Goal: Task Accomplishment & Management: Complete application form

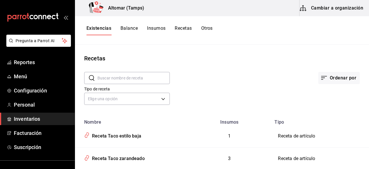
click at [336, 8] on button "Cambiar a organización" at bounding box center [332, 8] width 65 height 16
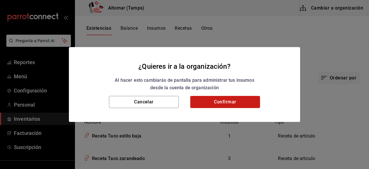
click at [239, 102] on button "Confirmar" at bounding box center [225, 102] width 70 height 12
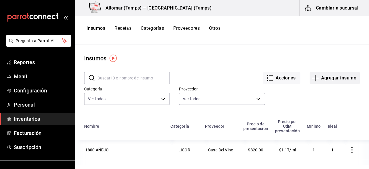
click at [312, 78] on icon "button" at bounding box center [315, 77] width 7 height 7
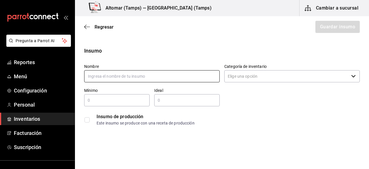
click at [122, 79] on input "text" at bounding box center [152, 76] width 136 height 12
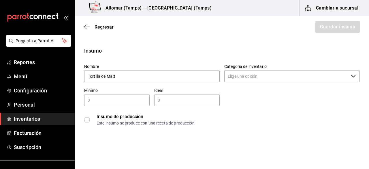
type input "Tortilla de Maiz"
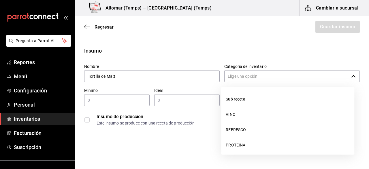
click at [303, 74] on input "Categoría de inventario" at bounding box center [286, 76] width 125 height 12
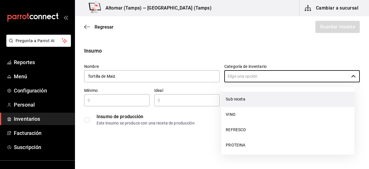
click at [269, 94] on li "Sub receta" at bounding box center [287, 98] width 133 height 15
type input "Sub receta"
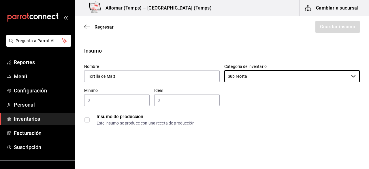
click at [85, 118] on input "checkbox" at bounding box center [87, 119] width 5 height 5
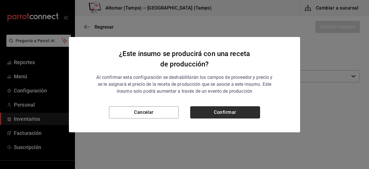
click at [219, 106] on button "Confirmar" at bounding box center [225, 112] width 70 height 12
checkbox input "true"
type input "$0.00"
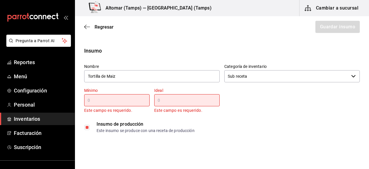
click at [129, 97] on input "text" at bounding box center [116, 100] width 65 height 7
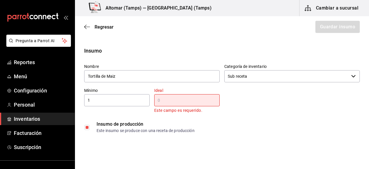
type input "1"
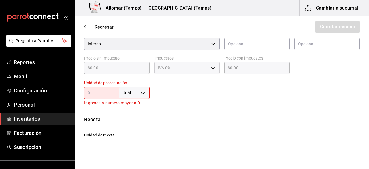
scroll to position [144, 0]
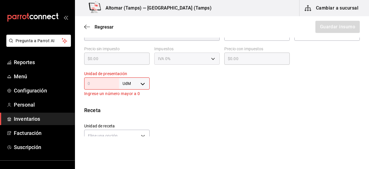
type input "1"
click at [103, 84] on input "text" at bounding box center [101, 83] width 35 height 7
click at [188, 82] on div at bounding box center [255, 81] width 210 height 31
click at [139, 85] on body "Pregunta a Parrot AI Reportes Menú Configuración Personal Inventarios Facturaci…" at bounding box center [184, 68] width 369 height 136
click at [131, 144] on li "pza" at bounding box center [133, 149] width 30 height 10
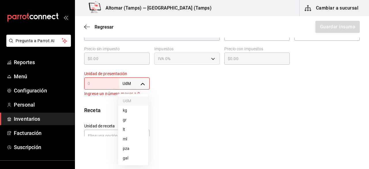
type input "UNIT"
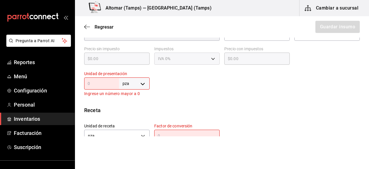
scroll to position [173, 0]
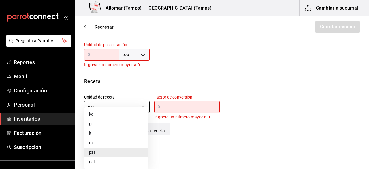
click at [143, 107] on body "Pregunta a Parrot AI Reportes Menú Configuración Personal Inventarios Facturaci…" at bounding box center [184, 68] width 369 height 136
click at [167, 76] on div at bounding box center [184, 84] width 369 height 169
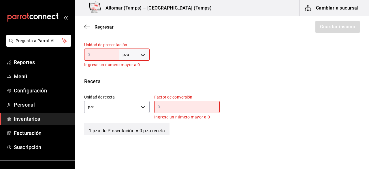
click at [179, 102] on div "​" at bounding box center [186, 107] width 65 height 12
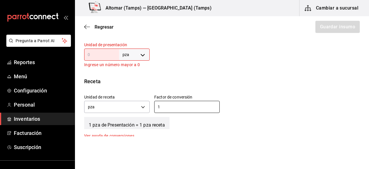
type input "1"
click at [201, 70] on div "Insumo Nombre Tortilla de Maiz Categoría de inventario Sub receta ​ Mínimo 1 ​ …" at bounding box center [222, 23] width 294 height 299
click at [100, 49] on div "pza UNIT ​" at bounding box center [116, 54] width 65 height 12
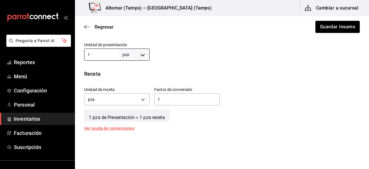
type input "1"
click at [192, 48] on div at bounding box center [255, 49] width 210 height 23
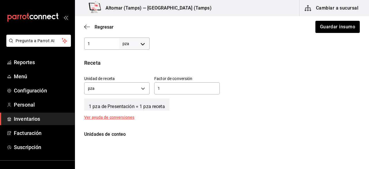
scroll to position [171, 0]
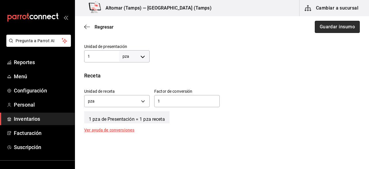
click at [348, 29] on button "Guardar insumo" at bounding box center [337, 27] width 45 height 12
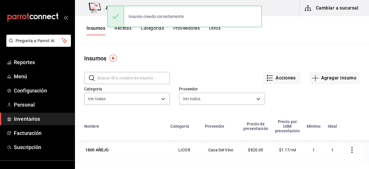
click at [122, 25] on div at bounding box center [115, 16] width 17 height 21
click at [124, 28] on div "Insumo creado correctamente" at bounding box center [184, 16] width 155 height 25
drag, startPoint x: 127, startPoint y: 35, endPoint x: 124, endPoint y: 31, distance: 4.9
click at [125, 31] on button "Recetas" at bounding box center [123, 30] width 17 height 10
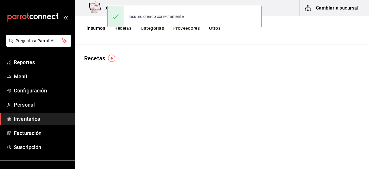
click at [124, 31] on button "Recetas" at bounding box center [123, 30] width 17 height 10
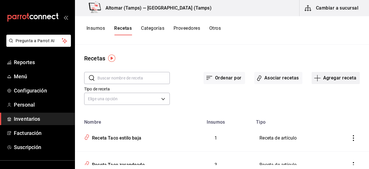
click at [318, 78] on button "Agregar receta" at bounding box center [336, 78] width 48 height 12
click at [329, 126] on span "Receta de producción" at bounding box center [332, 124] width 48 height 6
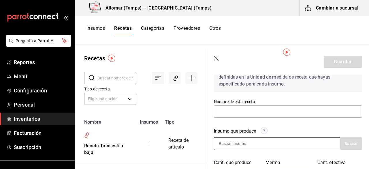
scroll to position [29, 0]
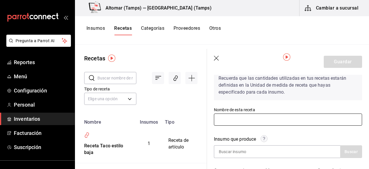
click at [238, 117] on input "text" at bounding box center [288, 119] width 148 height 12
type input "Tortilla de Maiz"
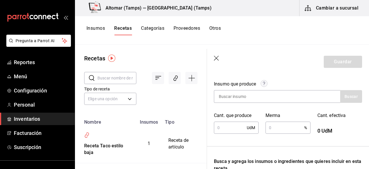
scroll to position [87, 0]
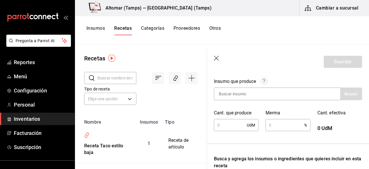
click at [260, 100] on div "Insumo que produce Buscar Cant. que produce UdM ​ Merma % ​ Cant. efectiva 0 UdM" at bounding box center [284, 101] width 155 height 61
click at [261, 93] on input at bounding box center [243, 94] width 58 height 12
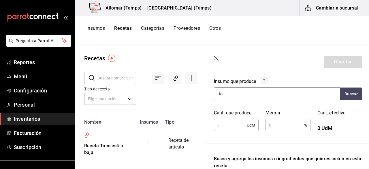
type input "t"
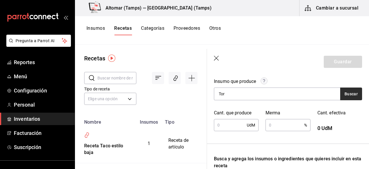
type input "Tor"
click at [344, 97] on button "Buscar" at bounding box center [351, 93] width 22 height 13
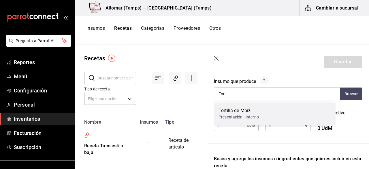
click at [263, 106] on div "Tortilla de Maiz Presentación - Interno" at bounding box center [275, 113] width 122 height 22
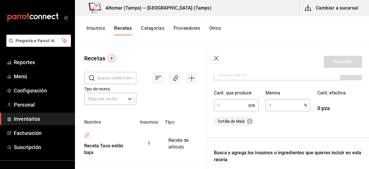
scroll to position [115, 0]
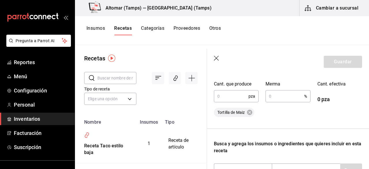
click at [234, 98] on input "text" at bounding box center [231, 96] width 35 height 12
type input "1"
click at [294, 108] on div "Tortilla de Maiz" at bounding box center [288, 112] width 148 height 9
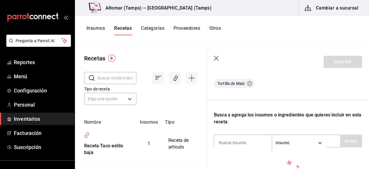
scroll to position [173, 0]
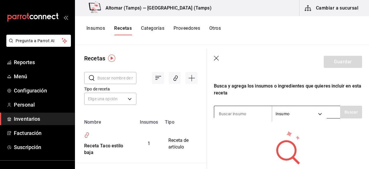
click at [257, 112] on input at bounding box center [243, 114] width 58 height 12
click at [231, 114] on input at bounding box center [243, 114] width 58 height 12
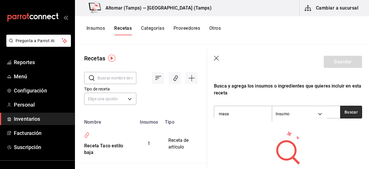
click at [348, 112] on button "Buscar" at bounding box center [351, 112] width 22 height 13
click at [237, 115] on input "masa" at bounding box center [243, 114] width 58 height 12
click at [351, 117] on button "Buscar" at bounding box center [351, 112] width 22 height 13
type input "ma"
click at [342, 109] on button "Buscar" at bounding box center [351, 112] width 22 height 13
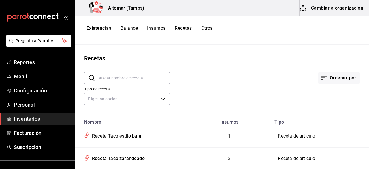
click at [319, 7] on button "Cambiar a organización" at bounding box center [332, 8] width 65 height 16
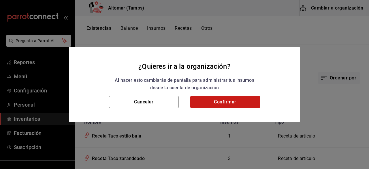
click at [222, 102] on button "Confirmar" at bounding box center [225, 102] width 70 height 12
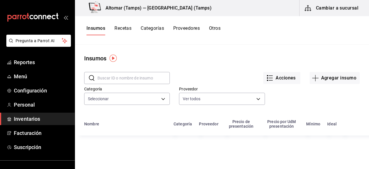
type input "1f1d4dc2-11e9-4a19-a483-870bab6882fe,4348d044-a68d-4f2f-88ac-c53bca539870,b3965…"
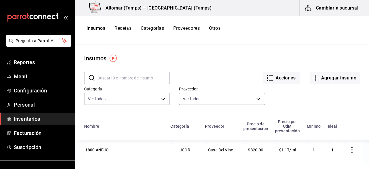
click at [119, 76] on input "text" at bounding box center [134, 78] width 72 height 12
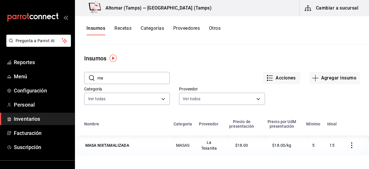
type input "m"
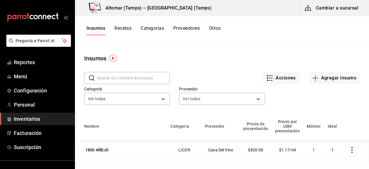
click at [128, 25] on button "Recetas" at bounding box center [123, 30] width 17 height 10
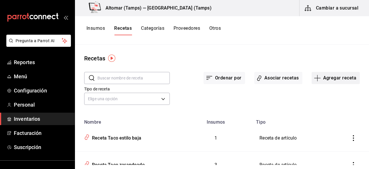
click at [333, 79] on button "Agregar receta" at bounding box center [336, 78] width 48 height 12
click at [325, 122] on span "Receta de producción" at bounding box center [332, 124] width 48 height 6
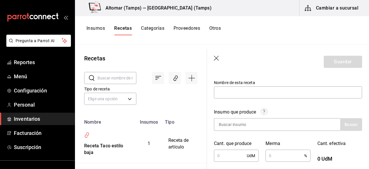
scroll to position [58, 0]
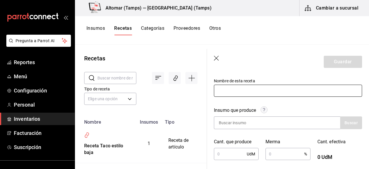
click at [260, 88] on input "text" at bounding box center [288, 91] width 148 height 12
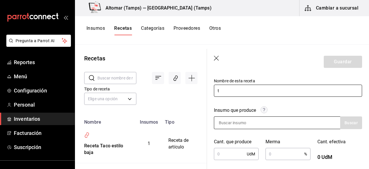
scroll to position [87, 0]
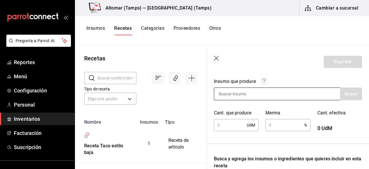
type input "Tortilla de Maiz"
click at [313, 95] on div at bounding box center [277, 93] width 126 height 13
click at [291, 95] on div at bounding box center [277, 93] width 126 height 13
click at [266, 96] on input at bounding box center [243, 94] width 58 height 12
click at [238, 95] on input at bounding box center [243, 94] width 58 height 12
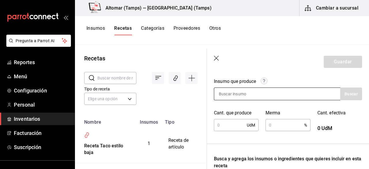
click at [238, 95] on input at bounding box center [243, 94] width 58 height 12
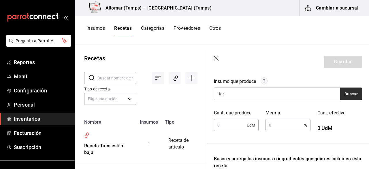
type input "tor"
click at [350, 97] on button "Buscar" at bounding box center [351, 93] width 22 height 13
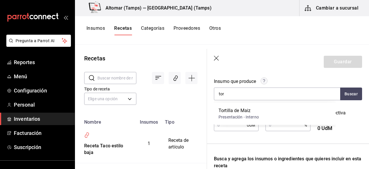
click at [250, 116] on div "Presentación - Interno" at bounding box center [239, 117] width 40 height 6
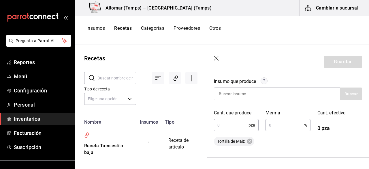
click at [226, 125] on input "text" at bounding box center [231, 125] width 35 height 12
type input "1"
click at [328, 132] on div "Insumo que produce Buscar Cant. que produce 1 pza ​ Merma % ​ Cant. efectiva 1 …" at bounding box center [288, 108] width 148 height 75
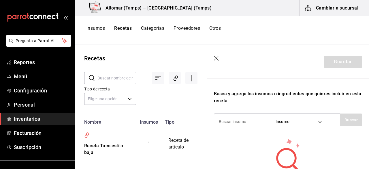
scroll to position [173, 0]
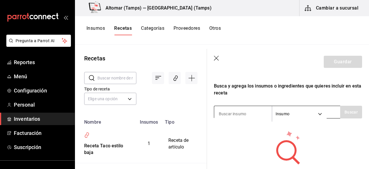
click at [245, 118] on input at bounding box center [243, 114] width 58 height 12
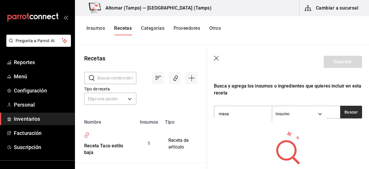
type input "masa"
click at [352, 110] on button "Buscar" at bounding box center [351, 112] width 22 height 13
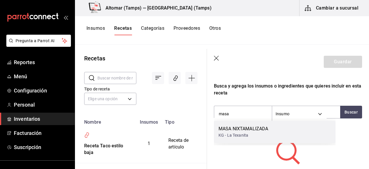
click at [255, 130] on div "MASA NIXTAMALIZADA" at bounding box center [244, 128] width 50 height 7
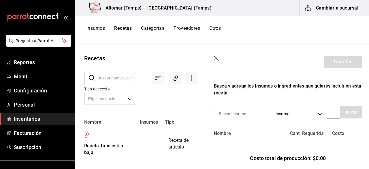
click at [238, 113] on input at bounding box center [243, 114] width 58 height 12
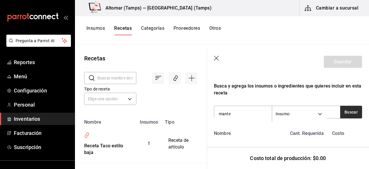
type input "mante"
click at [341, 112] on button "Buscar" at bounding box center [351, 112] width 22 height 13
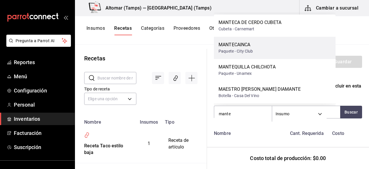
click at [255, 46] on div "MANTECAINCA Paquete - City Club" at bounding box center [275, 48] width 122 height 22
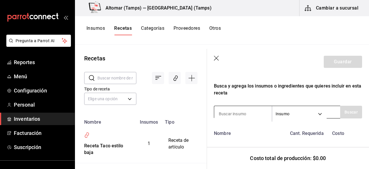
click at [249, 113] on input at bounding box center [243, 114] width 58 height 12
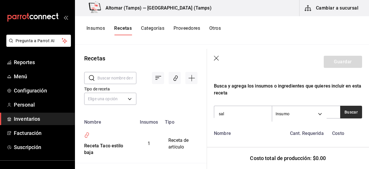
type input "sal"
click at [342, 111] on button "Buscar" at bounding box center [351, 112] width 22 height 13
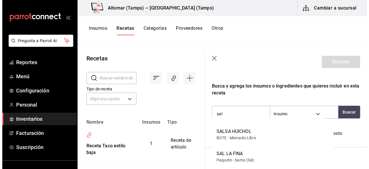
scroll to position [404, 0]
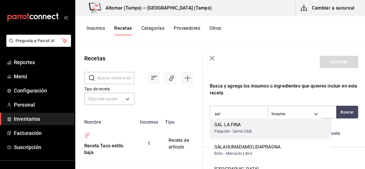
click at [264, 135] on div "SAL LA FINA Paquete - Sams Club" at bounding box center [271, 128] width 122 height 22
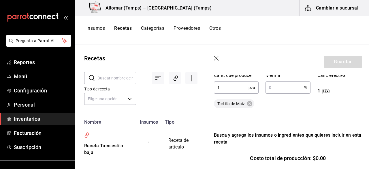
scroll to position [9, 0]
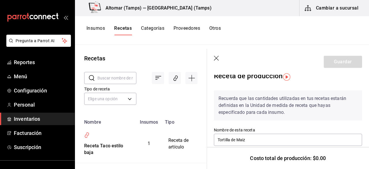
click at [214, 60] on icon "button" at bounding box center [216, 58] width 5 height 5
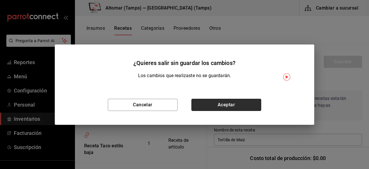
click at [219, 107] on button "Aceptar" at bounding box center [227, 105] width 70 height 12
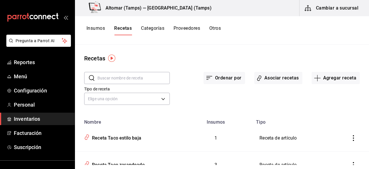
click at [96, 25] on div "Insumos Recetas Categorías Proveedores Otros" at bounding box center [222, 30] width 294 height 29
drag, startPoint x: 96, startPoint y: 25, endPoint x: 98, endPoint y: 28, distance: 3.8
click at [98, 28] on div "Insumos Recetas Categorías Proveedores Otros" at bounding box center [222, 30] width 294 height 29
click at [98, 28] on button "Insumos" at bounding box center [96, 30] width 18 height 10
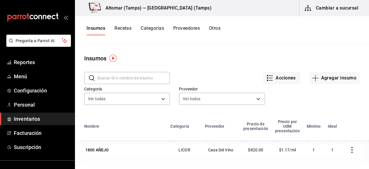
click at [119, 80] on input "text" at bounding box center [134, 78] width 72 height 12
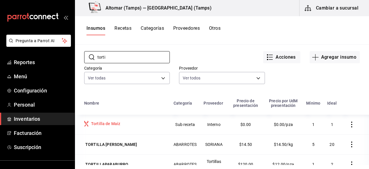
scroll to position [29, 0]
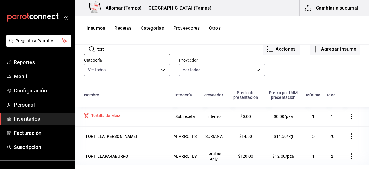
type input "torti"
click at [113, 118] on div "Tortilla de Maiz" at bounding box center [105, 116] width 29 height 6
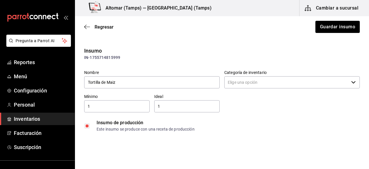
type input "Sub receta"
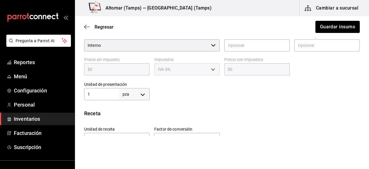
scroll to position [173, 0]
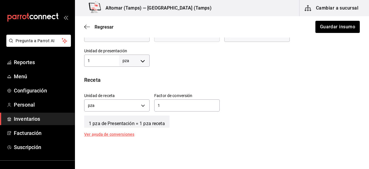
click at [139, 65] on body "Pregunta a Parrot AI Reportes Menú Configuración Personal Inventarios Facturaci…" at bounding box center [184, 68] width 369 height 136
click at [131, 98] on li "gr" at bounding box center [133, 97] width 30 height 10
type input "GRAM"
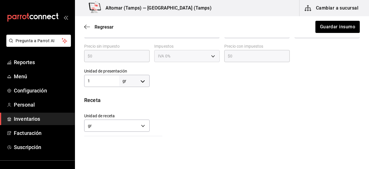
scroll to position [144, 0]
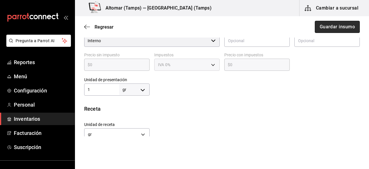
click at [322, 30] on button "Guardar insumo" at bounding box center [337, 27] width 45 height 12
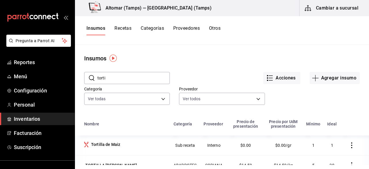
click at [130, 26] on button "Recetas" at bounding box center [123, 30] width 17 height 10
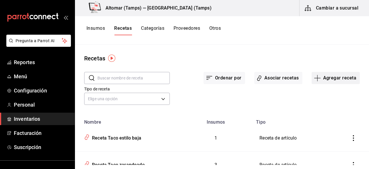
click at [330, 77] on button "Agregar receta" at bounding box center [336, 78] width 48 height 12
click at [321, 129] on li "Receta de producción" at bounding box center [332, 124] width 58 height 15
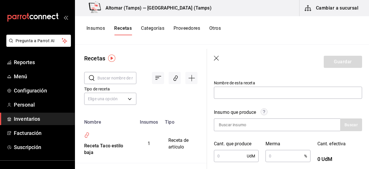
scroll to position [58, 0]
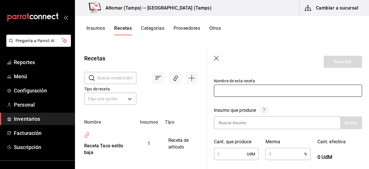
click at [253, 94] on input "text" at bounding box center [288, 91] width 148 height 12
type input "Tortilla de Maiz"
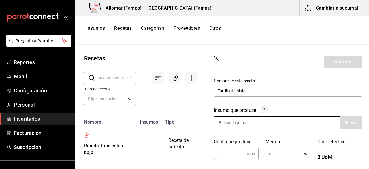
click at [240, 126] on input at bounding box center [243, 123] width 58 height 12
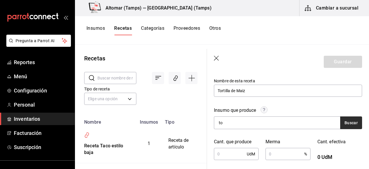
type input "to"
click at [348, 122] on button "Buscar" at bounding box center [351, 122] width 22 height 13
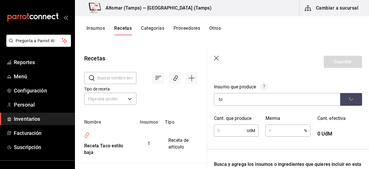
scroll to position [87, 0]
